Goal: Contribute content

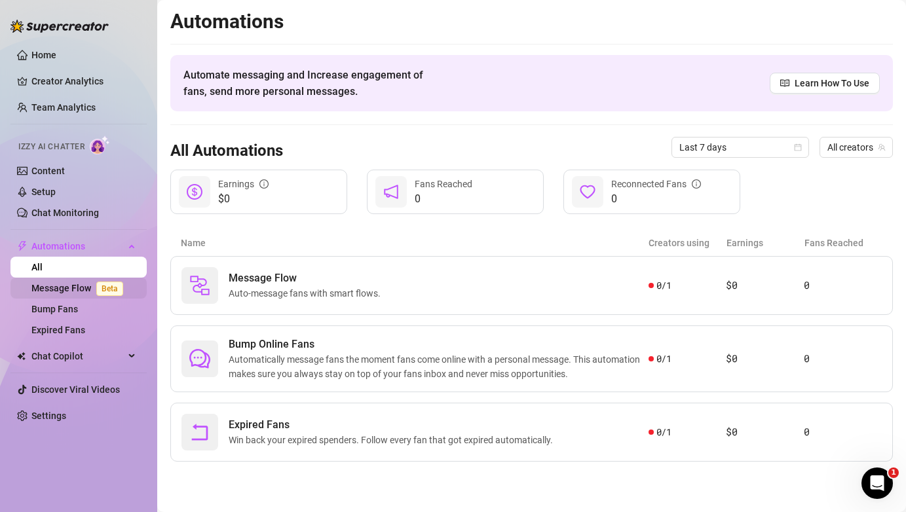
click at [59, 291] on link "Message Flow Beta" at bounding box center [79, 288] width 97 height 10
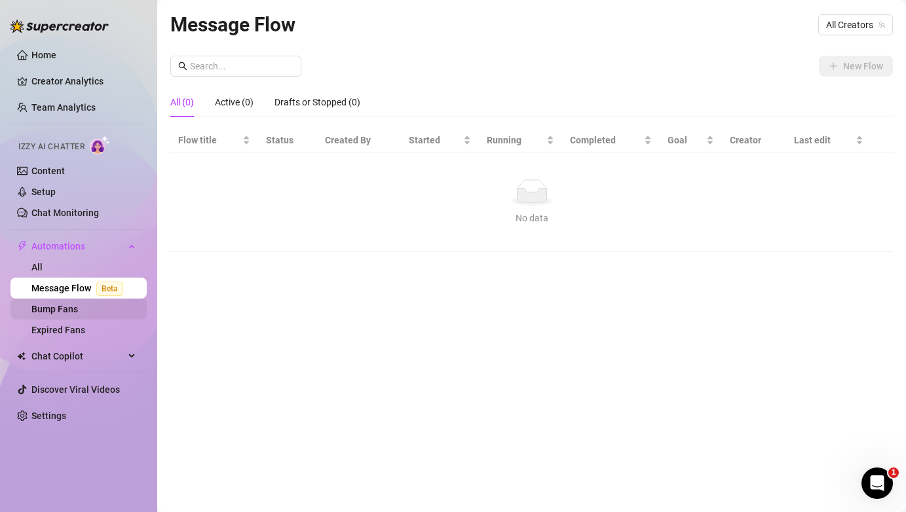
click at [62, 307] on link "Bump Fans" at bounding box center [54, 309] width 47 height 10
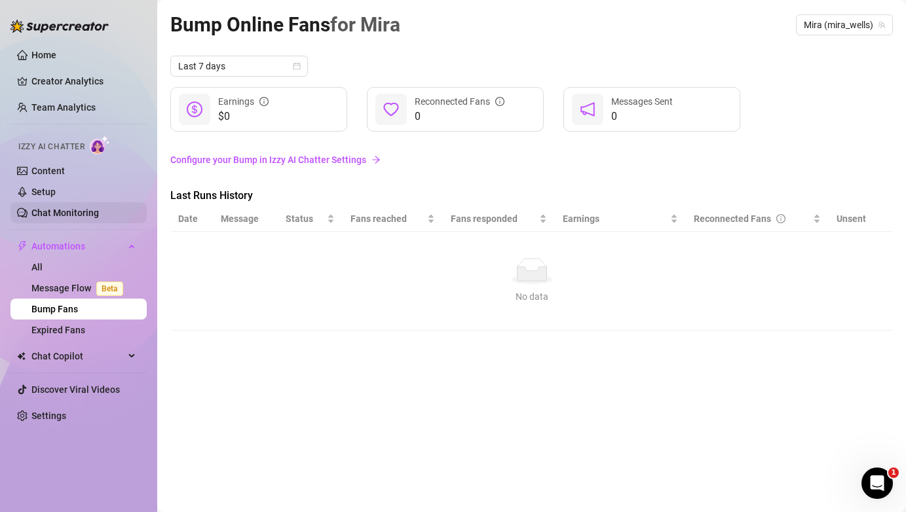
click at [80, 210] on link "Chat Monitoring" at bounding box center [64, 213] width 67 height 10
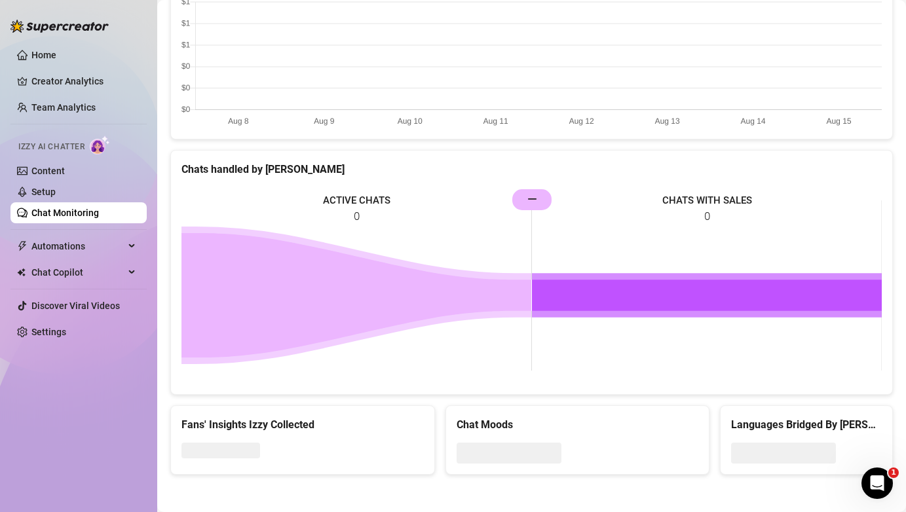
scroll to position [476, 0]
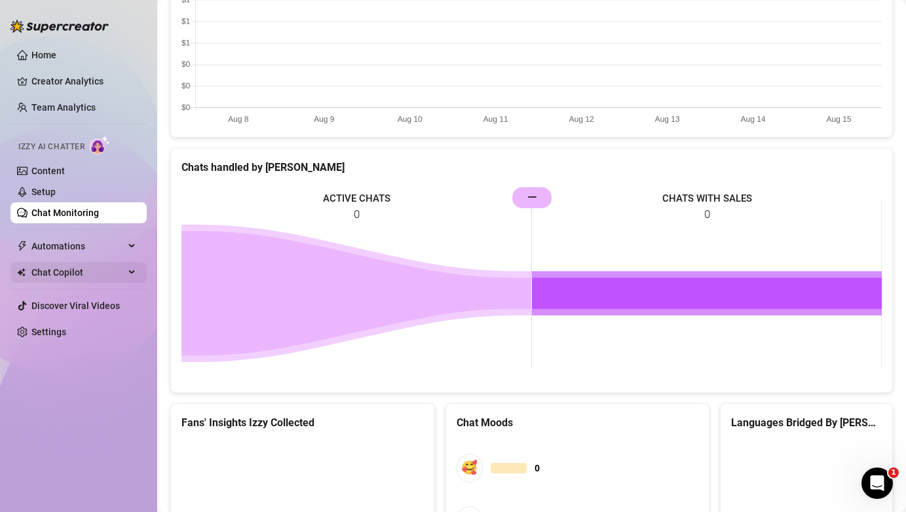
click at [90, 271] on span "Chat Copilot" at bounding box center [77, 272] width 93 height 21
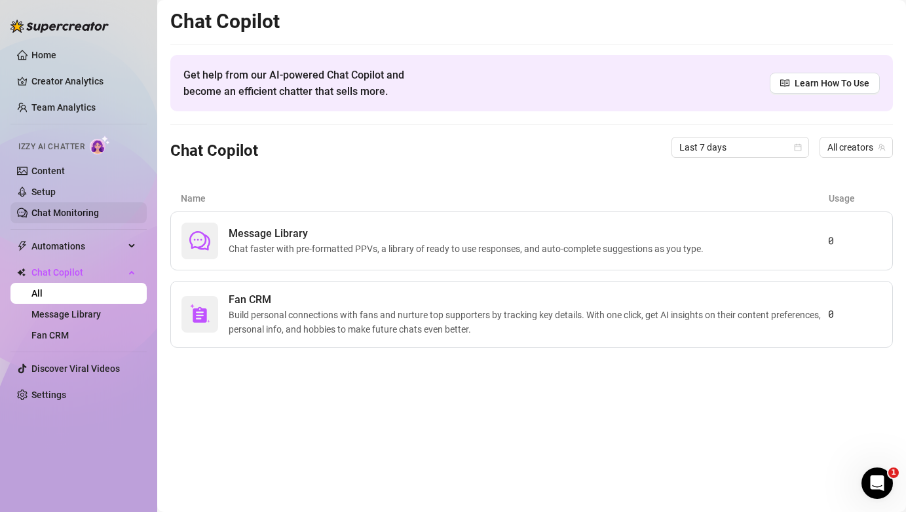
click at [90, 216] on link "Chat Monitoring" at bounding box center [64, 213] width 67 height 10
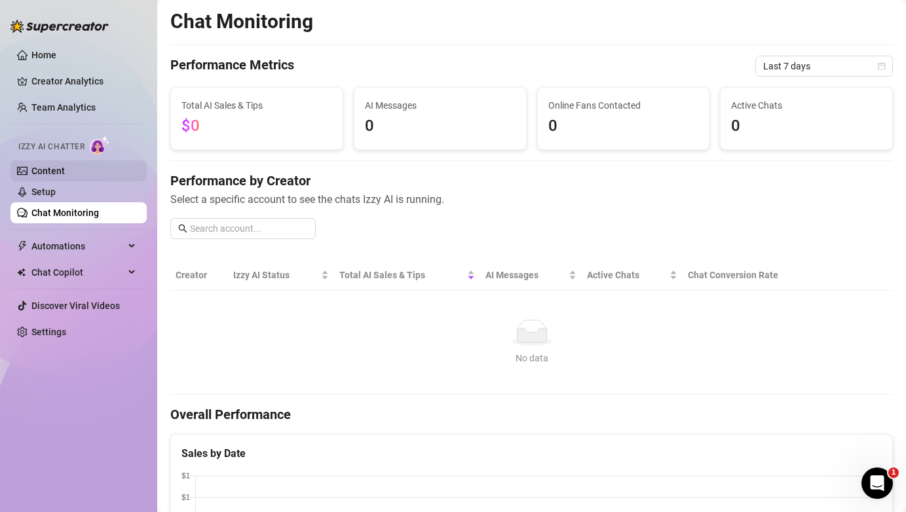
click at [65, 173] on link "Content" at bounding box center [47, 171] width 33 height 10
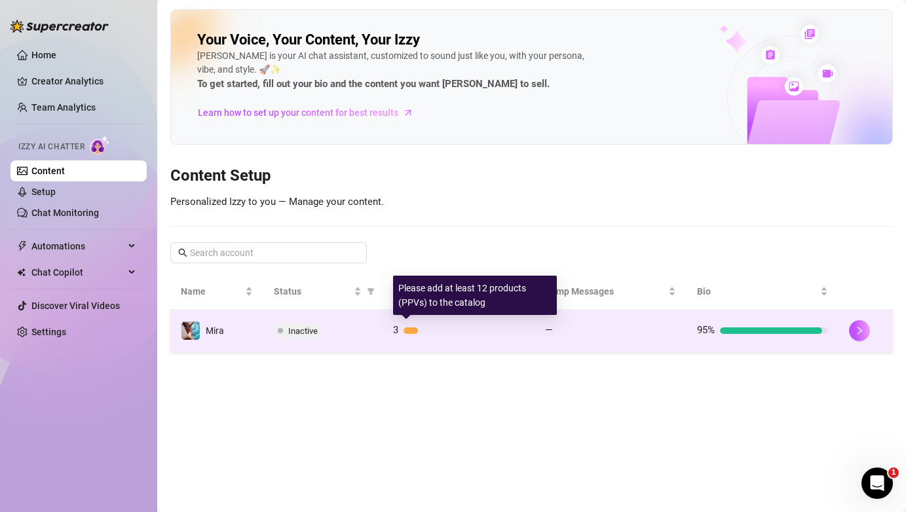
click at [446, 335] on div "3" at bounding box center [458, 331] width 131 height 16
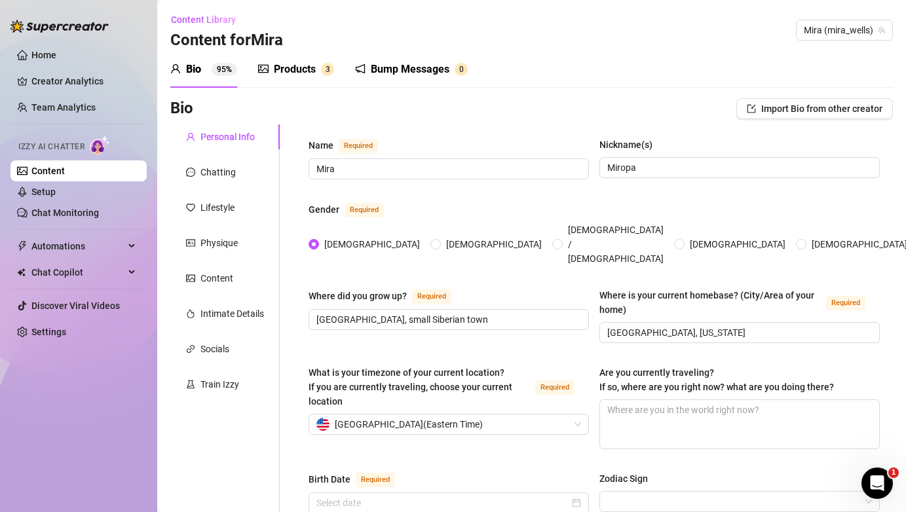
type input "[DATE]"
click at [275, 75] on div "Products" at bounding box center [295, 70] width 42 height 16
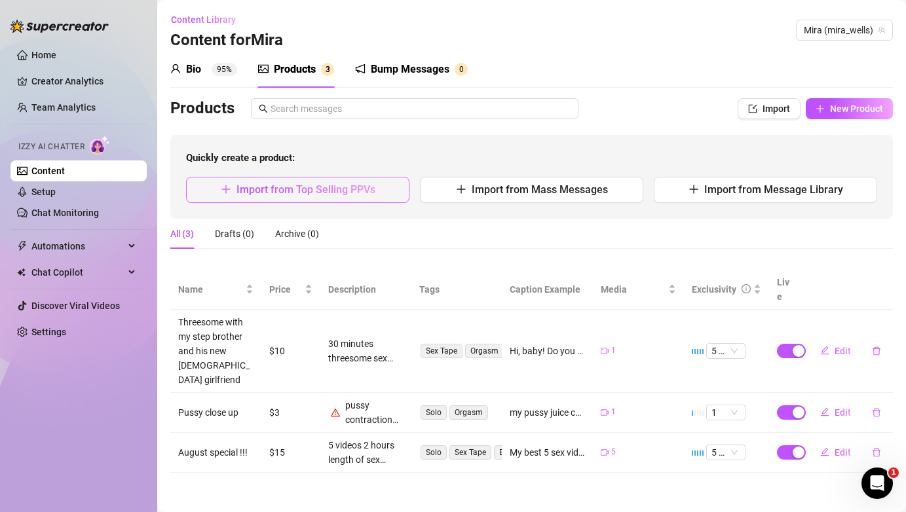
click at [349, 195] on span "Import from Top Selling PPVs" at bounding box center [306, 189] width 139 height 12
type textarea "Type your message here..."
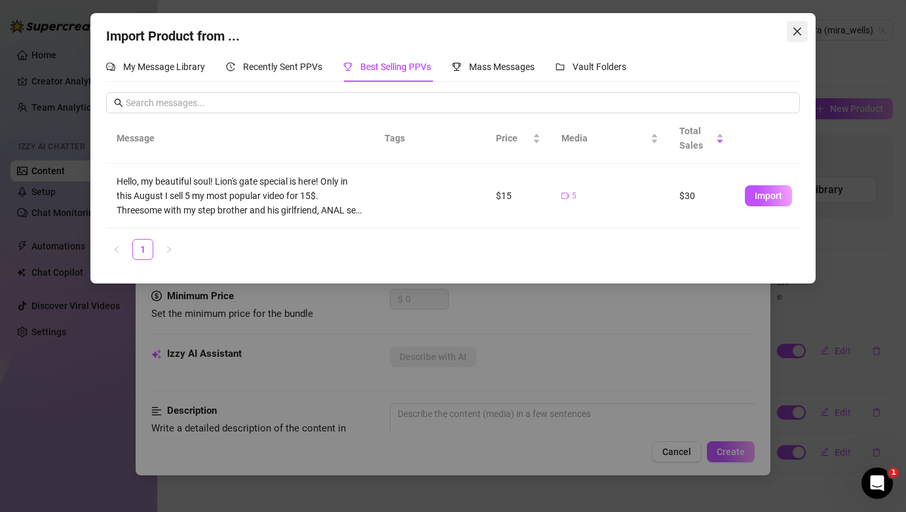
click at [803, 37] on button "Close" at bounding box center [797, 31] width 21 height 21
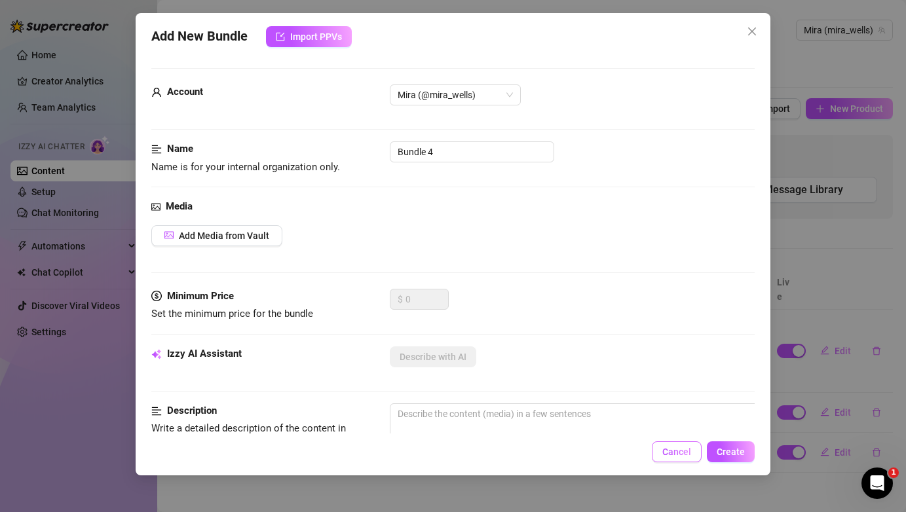
click at [680, 444] on button "Cancel" at bounding box center [677, 452] width 50 height 21
